Goal: Task Accomplishment & Management: Complete application form

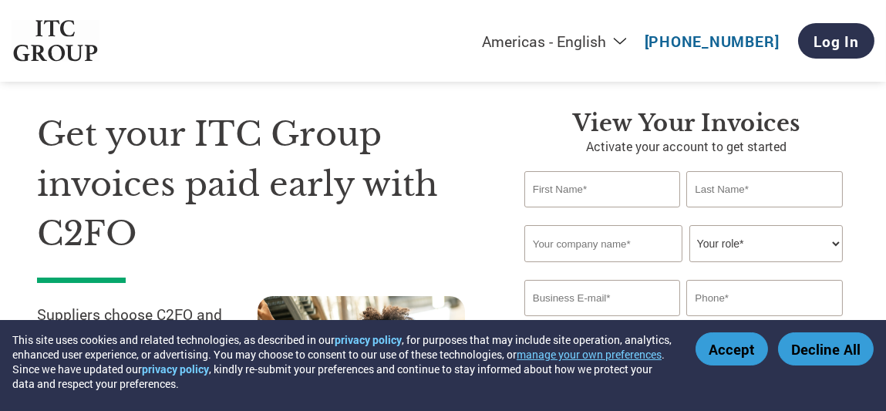
scroll to position [77, 0]
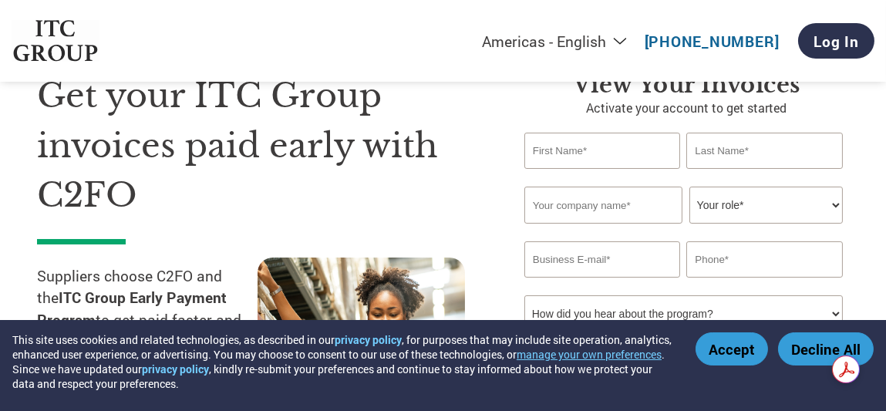
click at [740, 352] on button "Accept" at bounding box center [731, 348] width 72 height 33
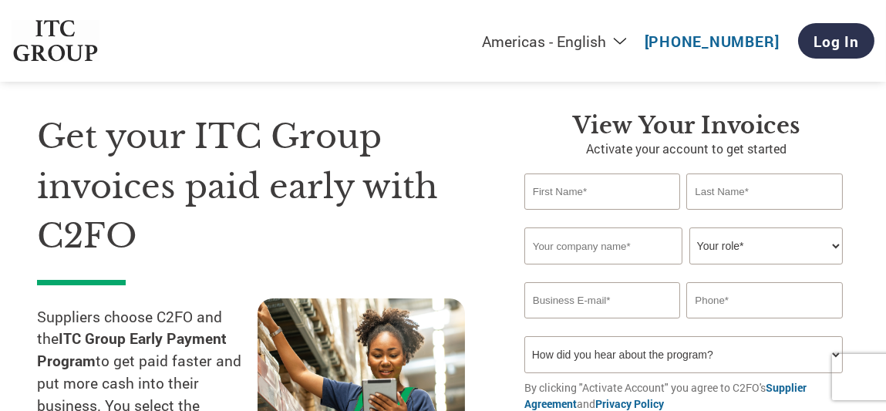
scroll to position [0, 0]
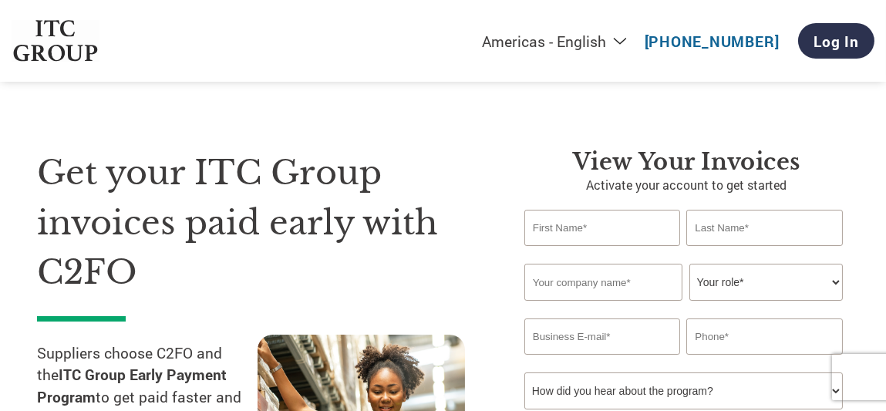
click at [584, 225] on input "text" at bounding box center [602, 228] width 156 height 36
type input "[PERSON_NAME]"
type input "OMER"
click at [593, 285] on input "text" at bounding box center [603, 282] width 158 height 37
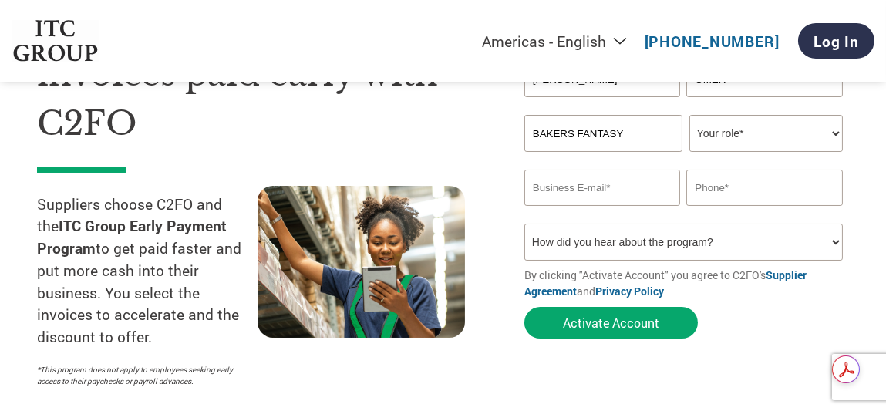
scroll to position [154, 0]
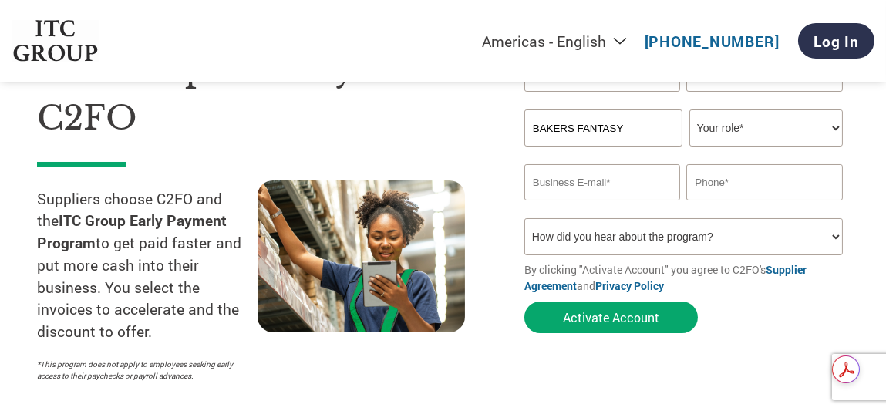
type input "BAKERS FANTASY"
click at [826, 130] on select "Your role* CFO Controller Credit Manager Finance Director Treasurer CEO Preside…" at bounding box center [765, 127] width 153 height 37
select select "OWNER_FOUNDER"
click at [689, 109] on select "Your role* CFO Controller Credit Manager Finance Director Treasurer CEO Preside…" at bounding box center [765, 127] width 153 height 37
click at [621, 180] on input "email" at bounding box center [602, 182] width 156 height 36
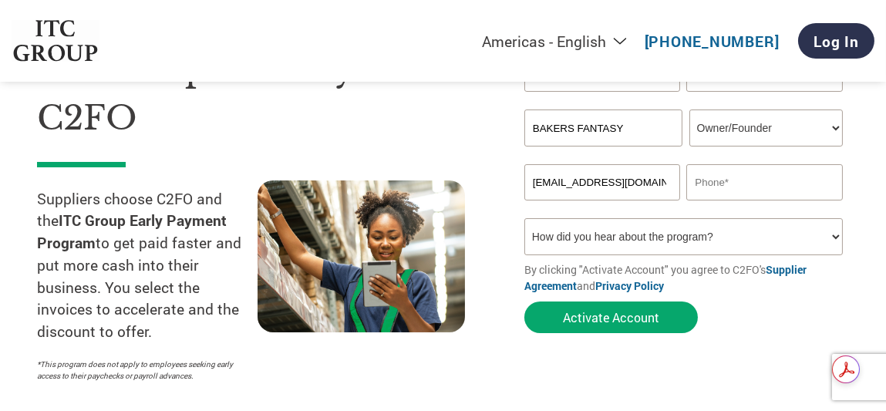
type input "[EMAIL_ADDRESS][DOMAIN_NAME]"
click at [732, 183] on input "text" at bounding box center [764, 182] width 156 height 36
type input "9902261986"
click at [769, 242] on select "How did you hear about the program? Received a letter Email Social Media Online…" at bounding box center [683, 236] width 318 height 37
select select "Email"
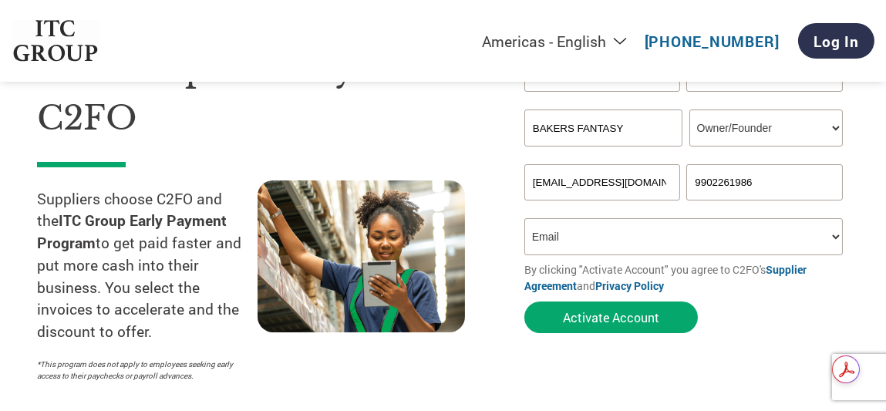
click at [524, 218] on select "How did you hear about the program? Received a letter Email Social Media Online…" at bounding box center [683, 236] width 318 height 37
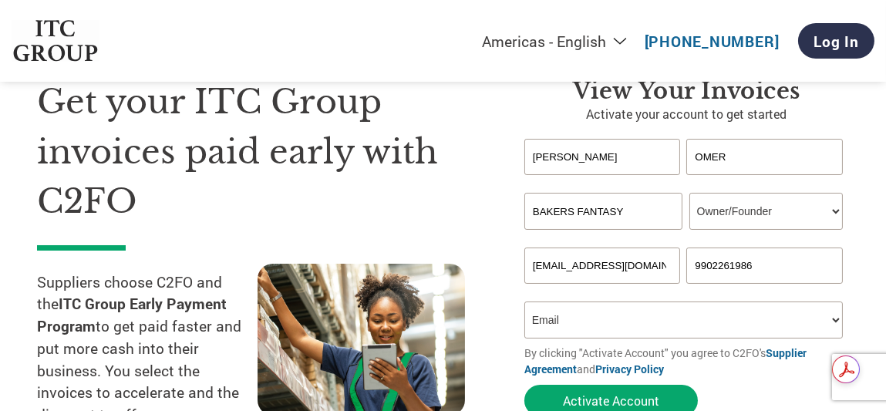
scroll to position [0, 0]
